Goal: Check status: Check status

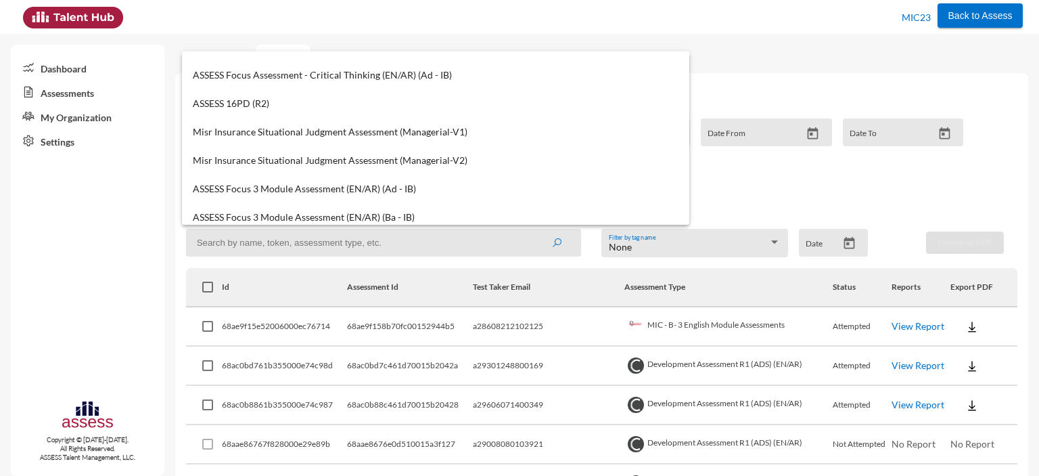
scroll to position [1273, 0]
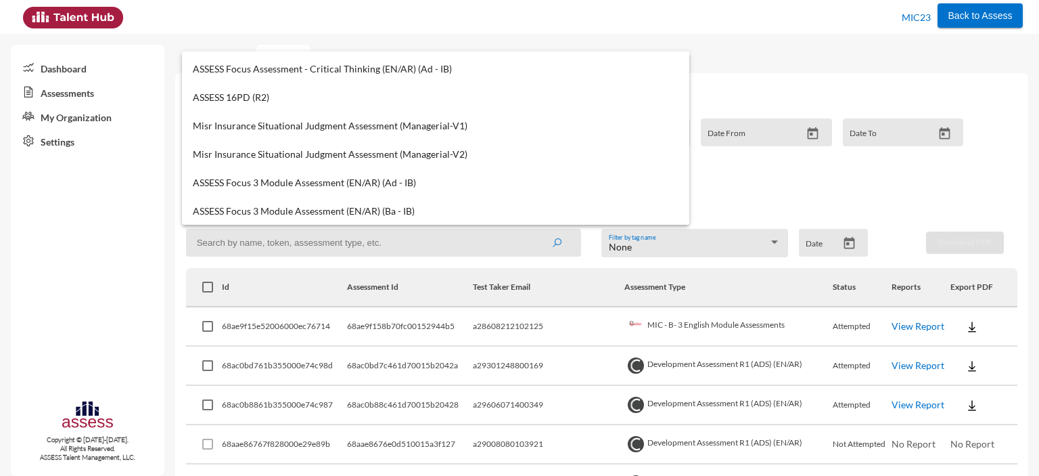
click at [357, 239] on div at bounding box center [519, 238] width 1039 height 476
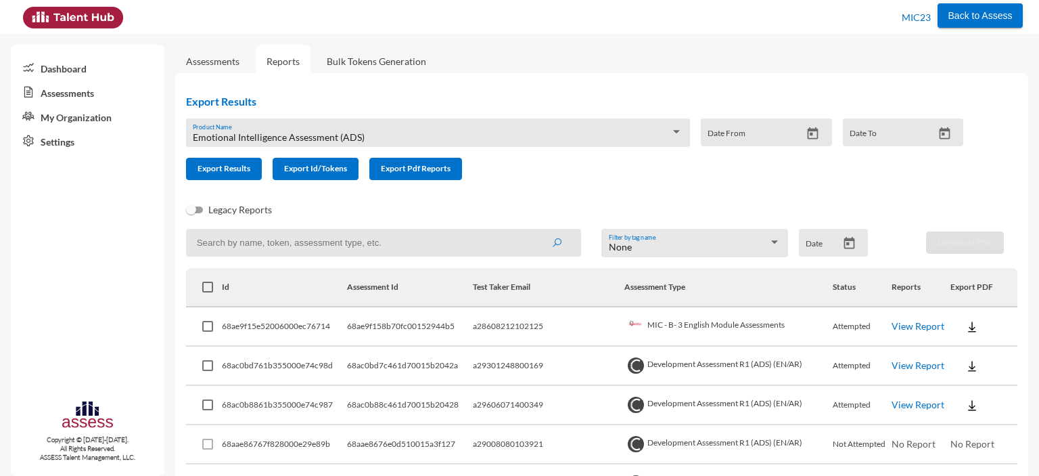
click at [357, 239] on input at bounding box center [383, 243] width 395 height 28
click at [535, 230] on button "submit" at bounding box center [556, 242] width 43 height 24
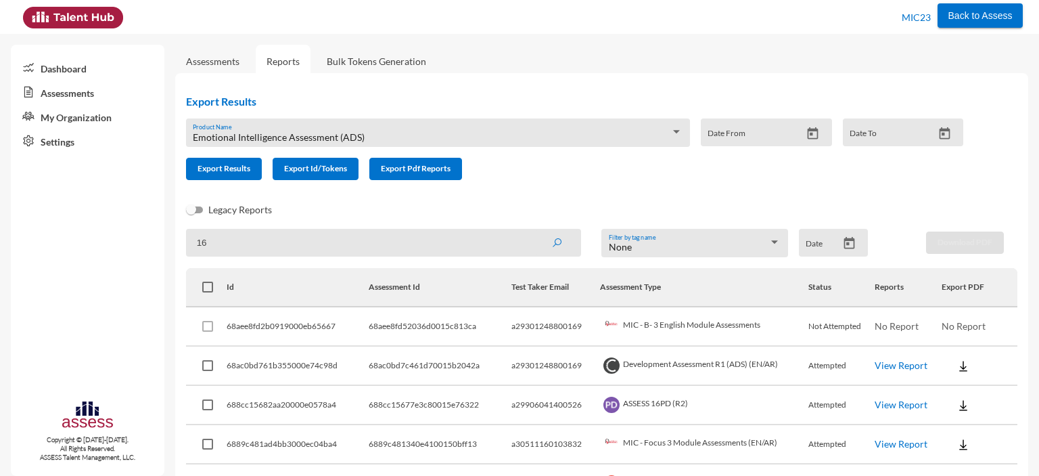
click at [899, 405] on link "View Report" at bounding box center [901, 405] width 53 height 12
drag, startPoint x: 236, startPoint y: 248, endPoint x: 183, endPoint y: 252, distance: 53.6
click at [535, 230] on button "submit" at bounding box center [556, 242] width 43 height 24
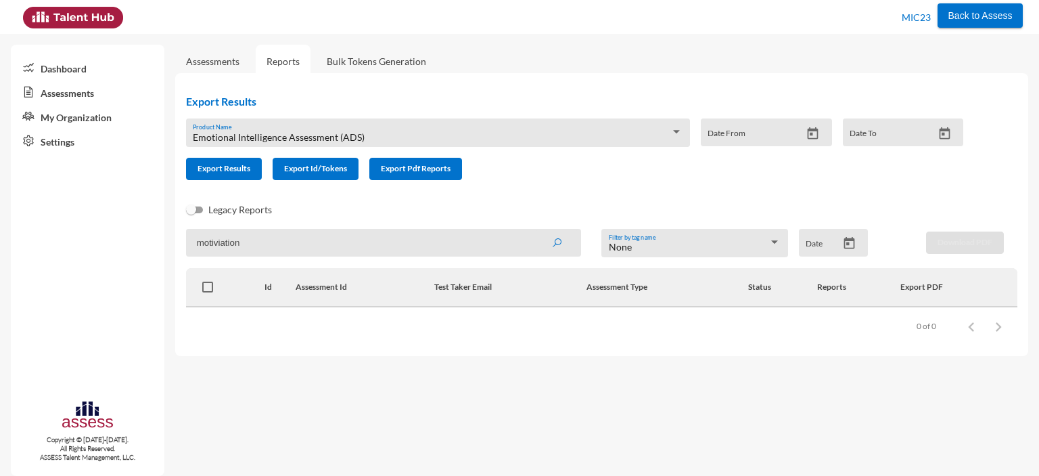
drag, startPoint x: 244, startPoint y: 244, endPoint x: 195, endPoint y: 252, distance: 49.4
click at [195, 252] on input "motiviation" at bounding box center [383, 243] width 395 height 28
type input "motiv"
click at [535, 230] on button "submit" at bounding box center [556, 242] width 43 height 24
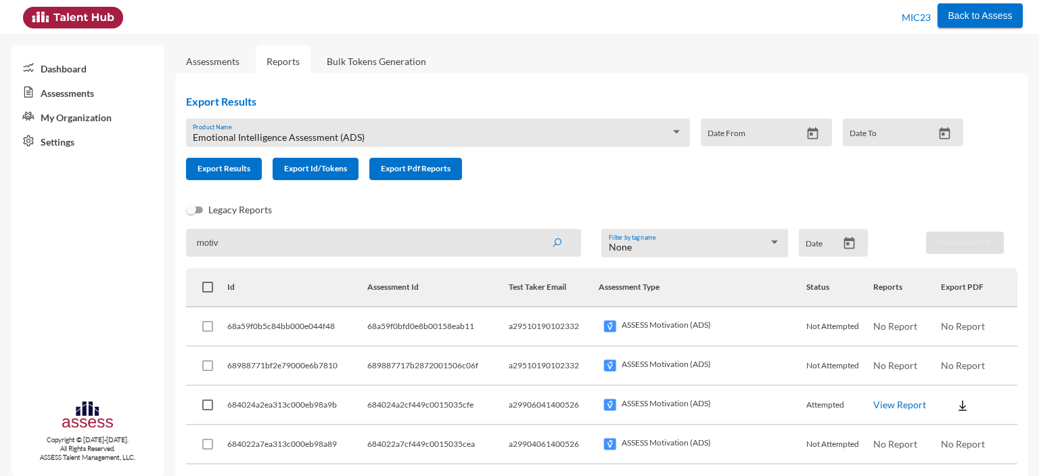
click at [899, 405] on link "View Report" at bounding box center [900, 405] width 53 height 12
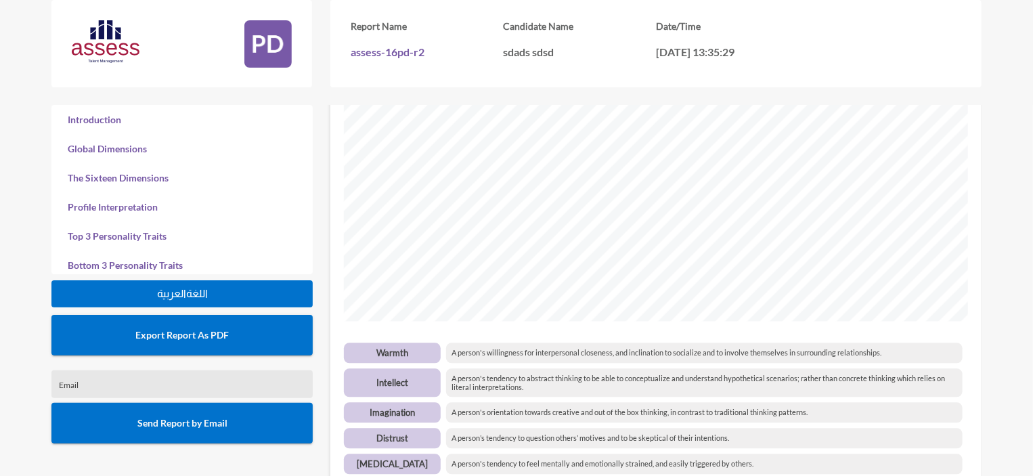
scroll to position [1349, 0]
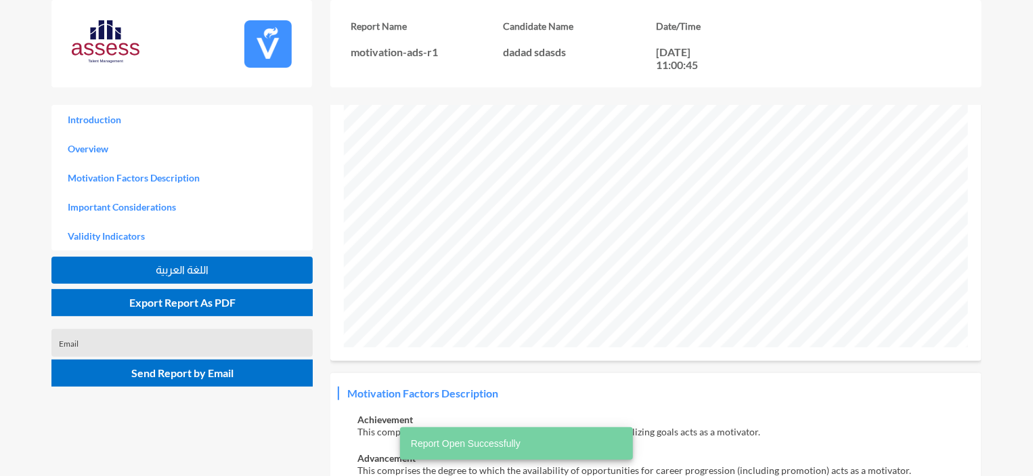
scroll to position [325, 0]
